Goal: Information Seeking & Learning: Learn about a topic

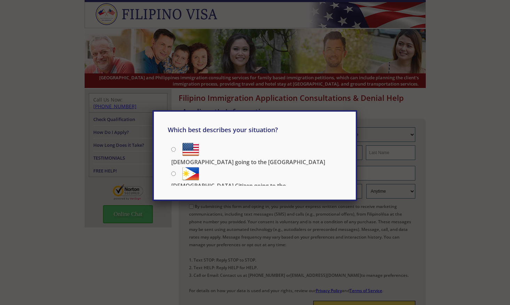
click at [174, 149] on input "[DEMOGRAPHIC_DATA] going to the [GEOGRAPHIC_DATA]" at bounding box center [173, 149] width 5 height 5
radio input "true"
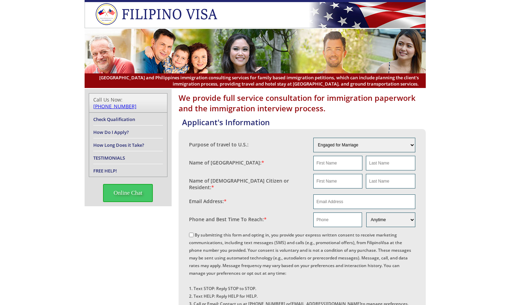
click at [117, 116] on link "Check Qualification" at bounding box center [114, 119] width 42 height 6
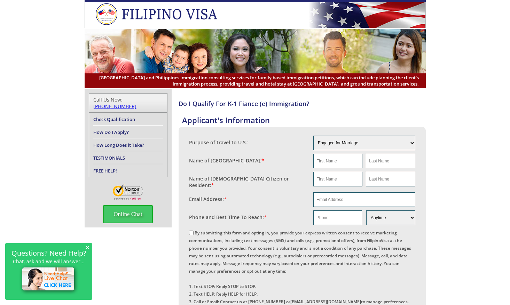
click at [108, 142] on link "How Long Does it Take?" at bounding box center [118, 145] width 51 height 6
